Goal: Learn about a topic

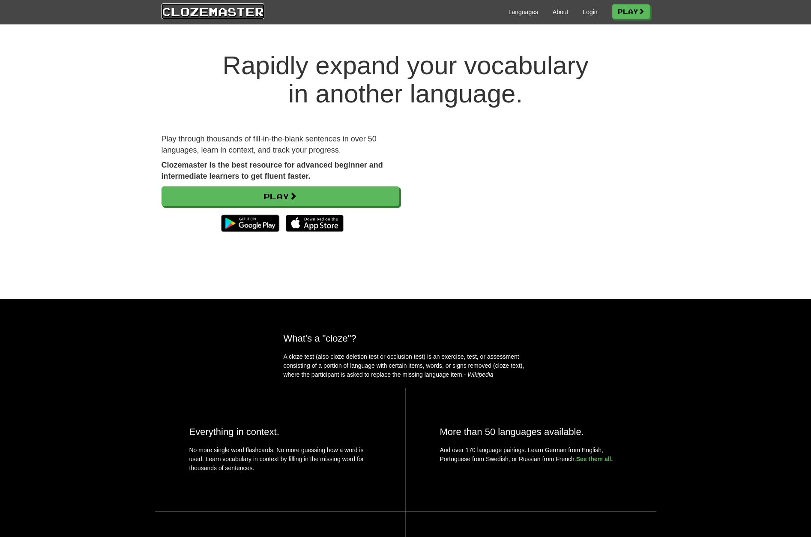
click at [213, 11] on link "Clozemaster" at bounding box center [213, 11] width 103 height 16
click at [555, 12] on link "About" at bounding box center [561, 12] width 16 height 9
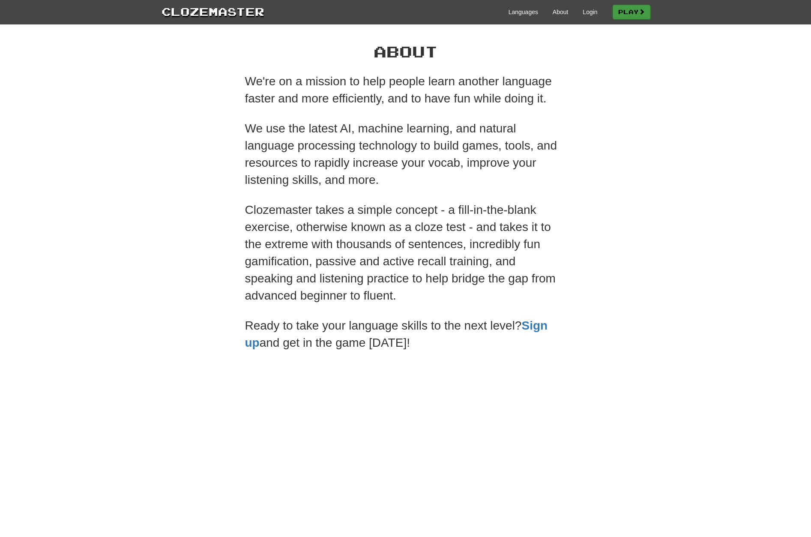
click at [628, 12] on span "Play" at bounding box center [628, 11] width 21 height 7
